Goal: Transaction & Acquisition: Subscribe to service/newsletter

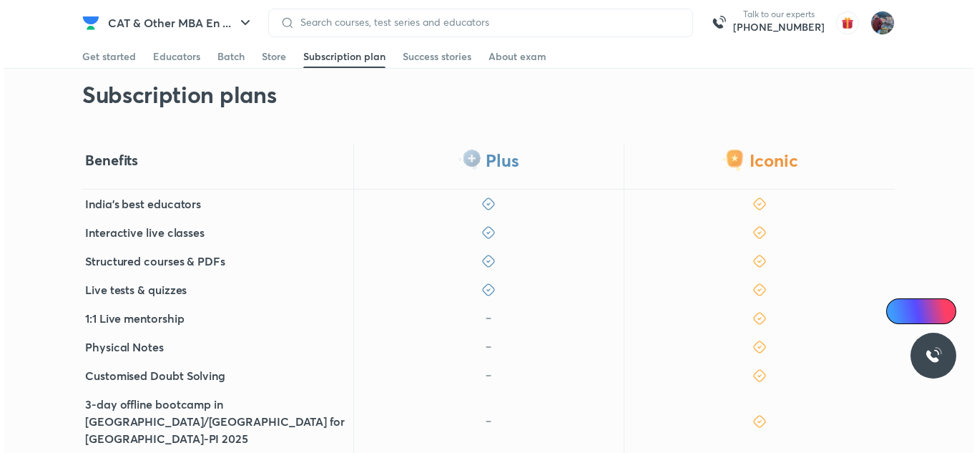
scroll to position [253, 0]
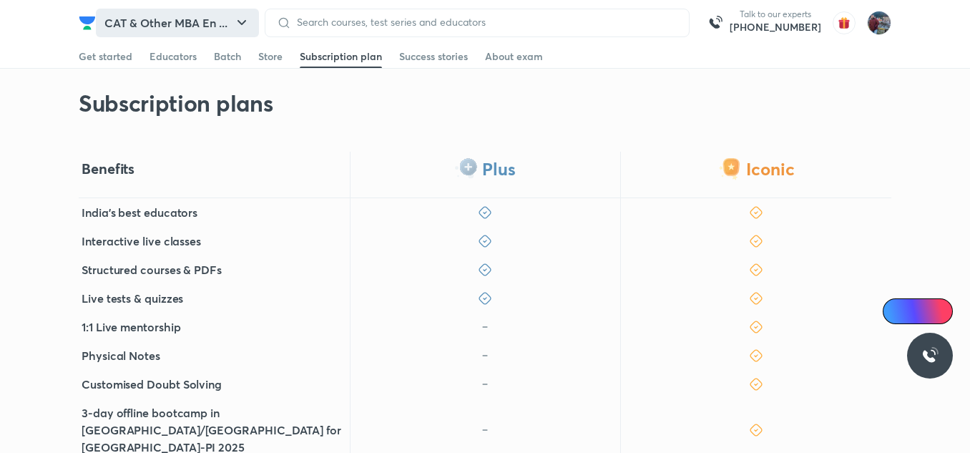
click at [177, 19] on button "CAT & Other MBA En ..." at bounding box center [177, 23] width 163 height 29
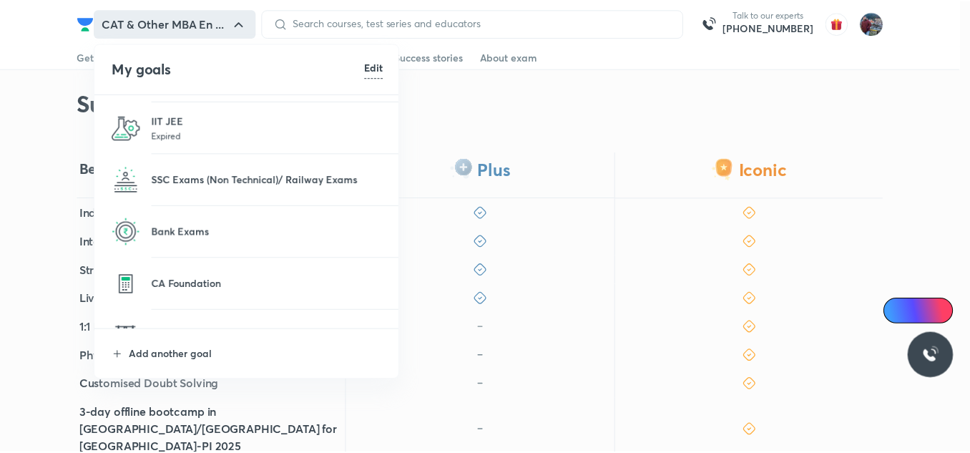
scroll to position [203, 0]
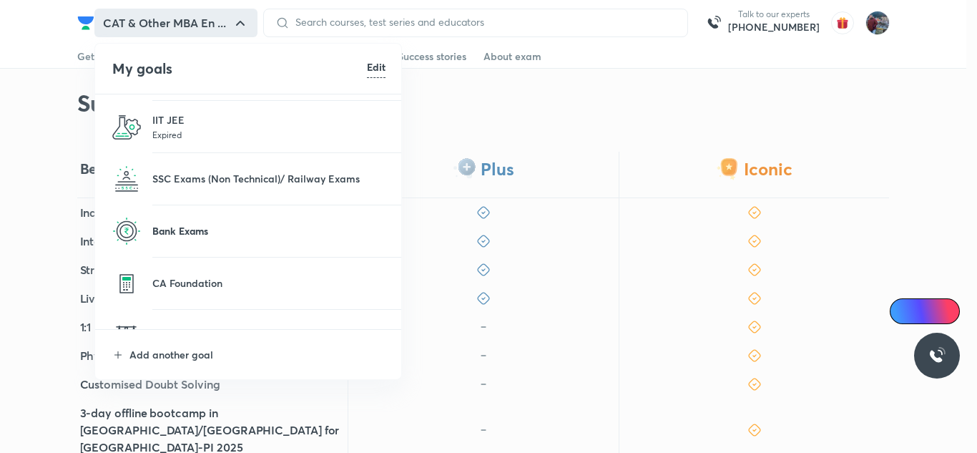
click at [197, 232] on p "Bank Exams" at bounding box center [268, 230] width 233 height 15
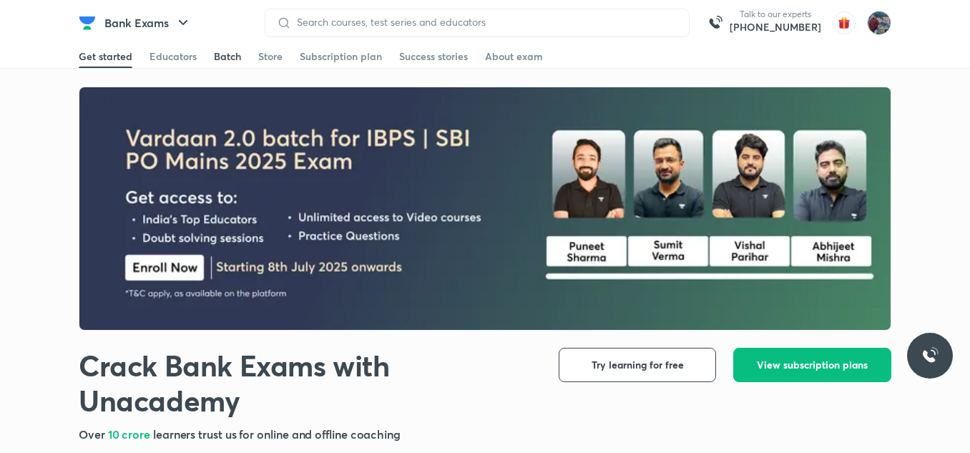
click at [228, 58] on div "Batch" at bounding box center [227, 56] width 27 height 14
click at [233, 59] on div "Batch" at bounding box center [227, 56] width 27 height 14
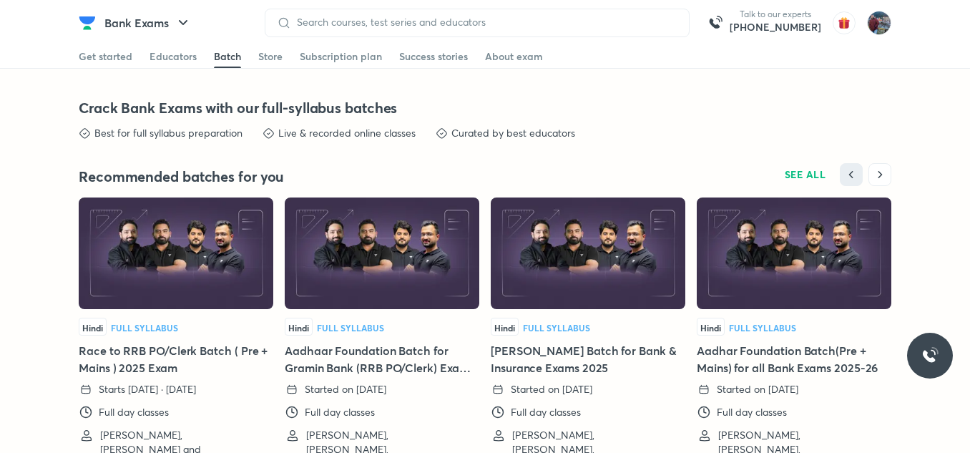
scroll to position [3128, 0]
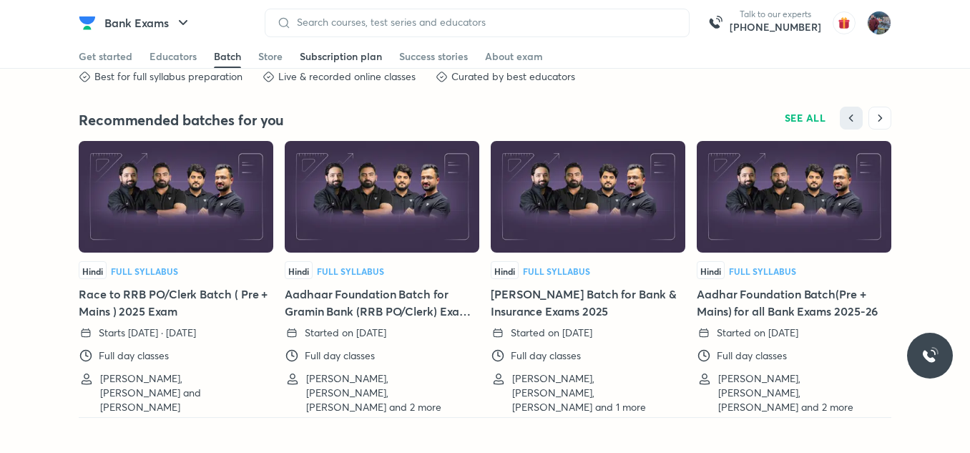
click at [345, 51] on div "Subscription plan" at bounding box center [341, 56] width 82 height 14
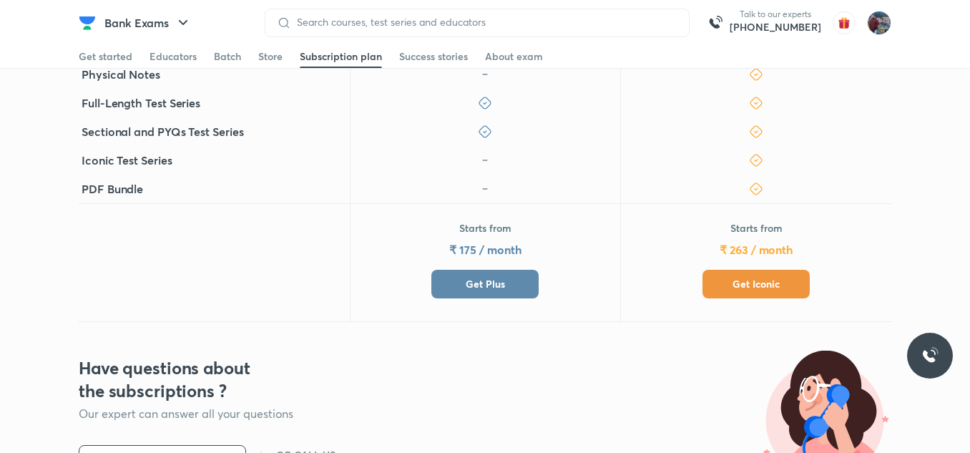
scroll to position [495, 0]
click at [715, 269] on button "Get Iconic" at bounding box center [755, 283] width 107 height 29
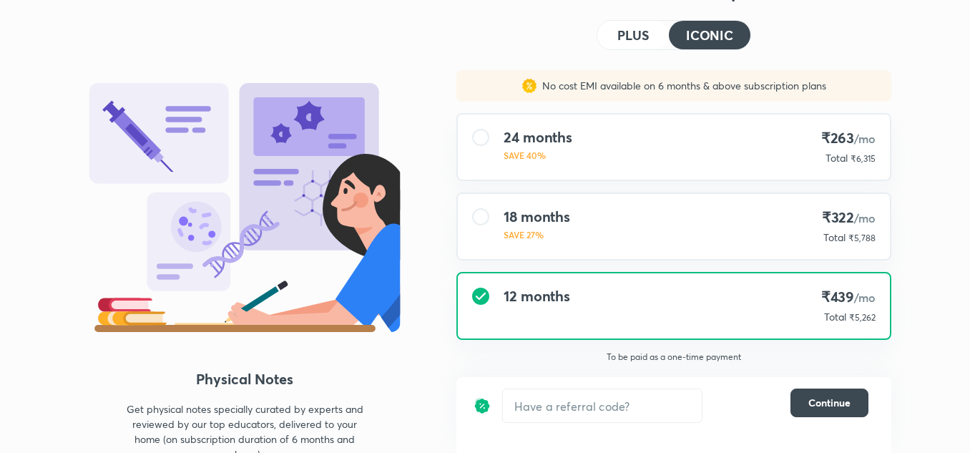
scroll to position [73, 0]
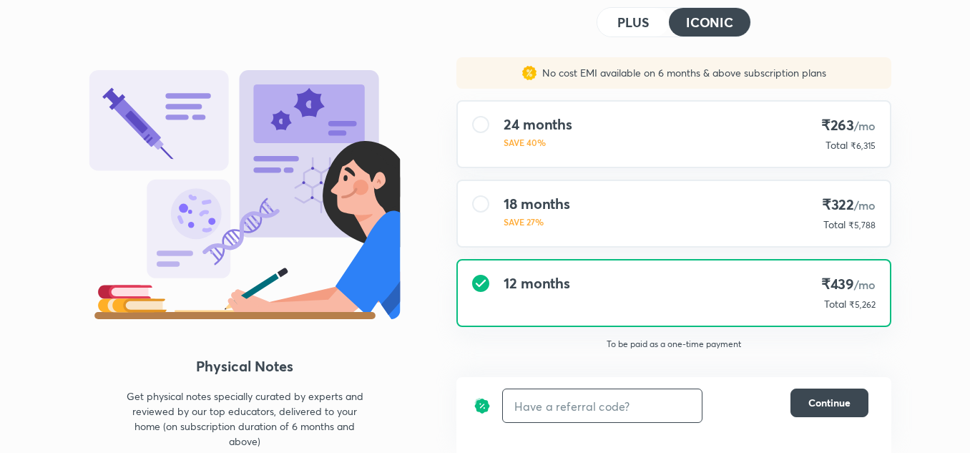
click at [577, 400] on input "text" at bounding box center [602, 406] width 199 height 34
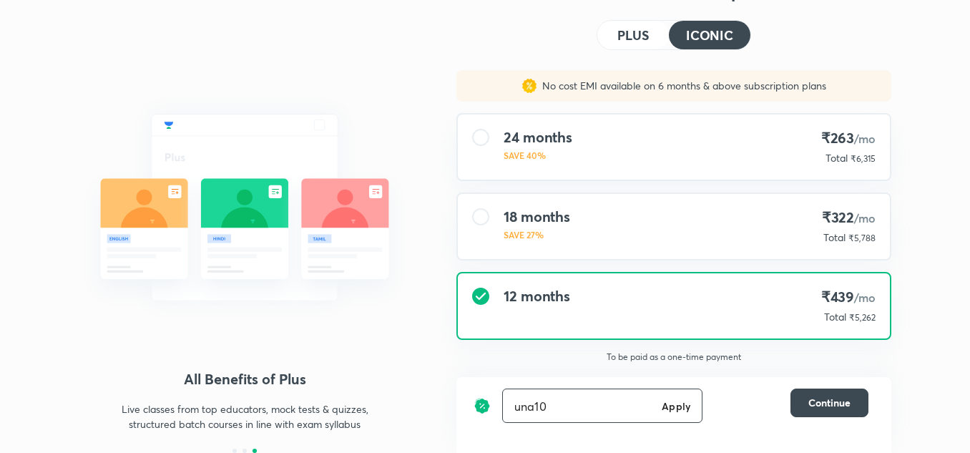
scroll to position [60, 0]
type input "una10"
click at [676, 404] on h6 "Apply" at bounding box center [676, 405] width 29 height 15
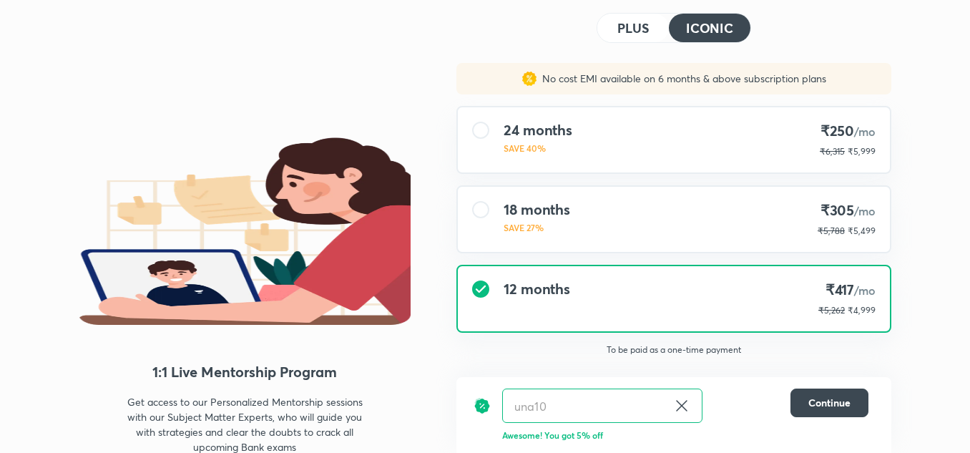
click at [701, 148] on div "24 months SAVE 40% ₹250 /mo ₹6,315 ₹5,999" at bounding box center [674, 139] width 432 height 65
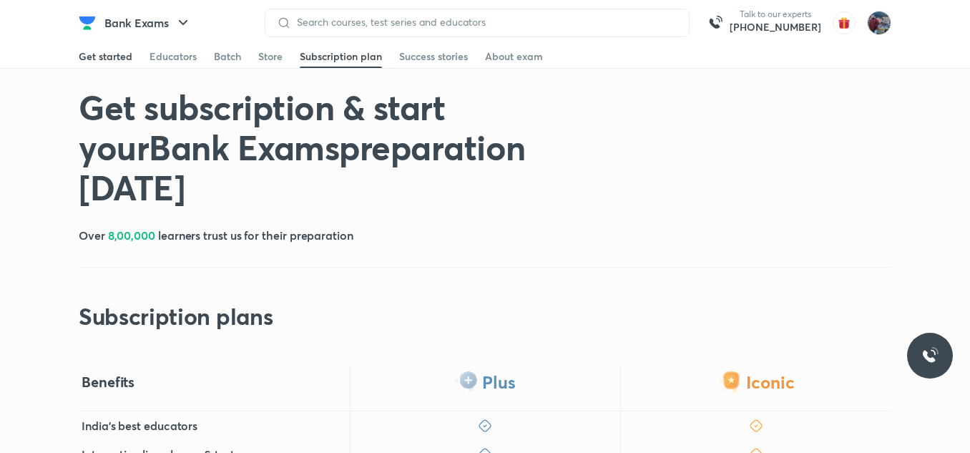
click at [99, 52] on div "Get started" at bounding box center [106, 56] width 54 height 14
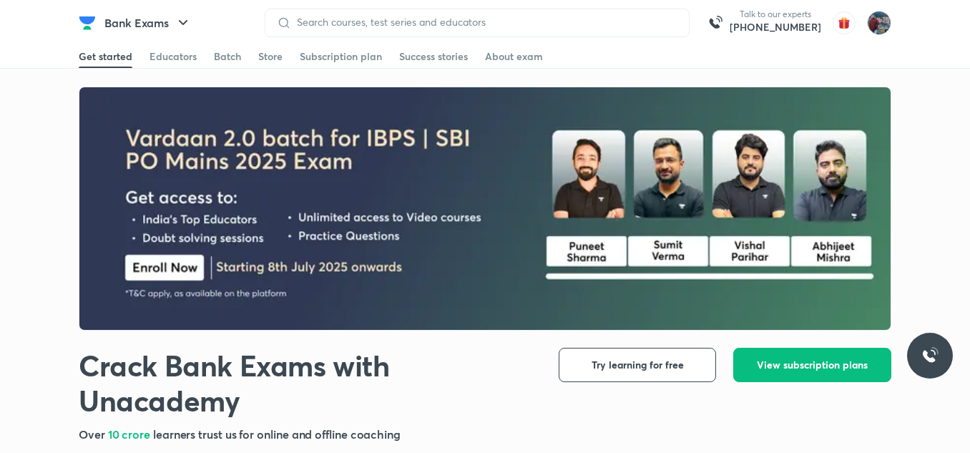
drag, startPoint x: 99, startPoint y: 52, endPoint x: 133, endPoint y: 24, distance: 43.7
click at [133, 24] on button "Bank Exams" at bounding box center [148, 23] width 104 height 29
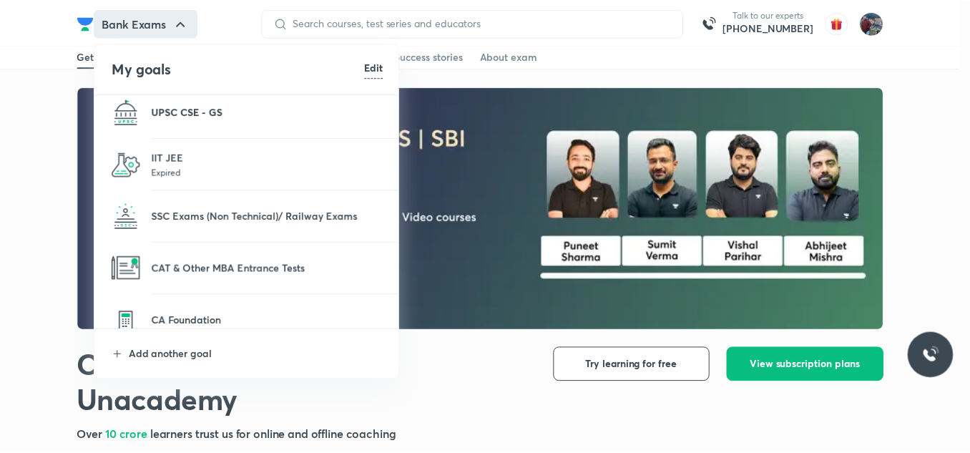
scroll to position [167, 0]
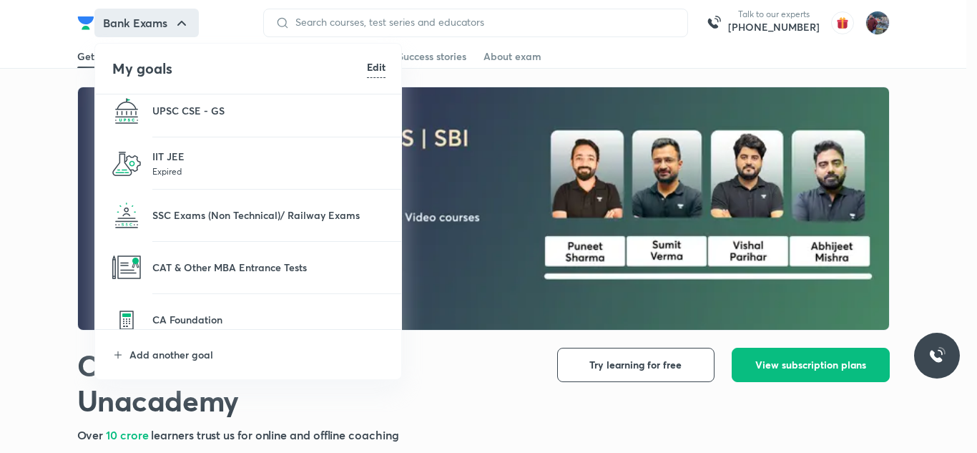
click at [204, 257] on li "CAT & Other MBA Entrance Tests" at bounding box center [249, 268] width 308 height 52
